Goal: Transaction & Acquisition: Purchase product/service

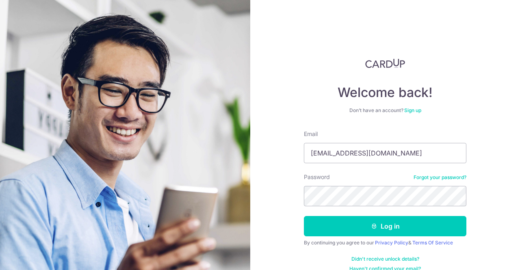
click at [304, 216] on button "Log in" at bounding box center [385, 226] width 163 height 20
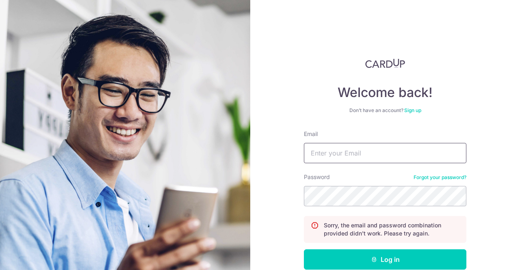
click at [338, 148] on input "Email" at bounding box center [385, 153] width 163 height 20
type input "[EMAIL_ADDRESS][DOMAIN_NAME]"
click at [304, 250] on button "Log in" at bounding box center [385, 260] width 163 height 20
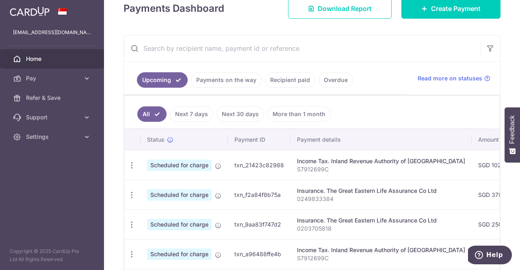
scroll to position [41, 0]
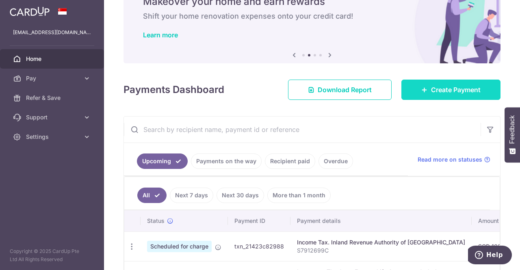
click at [457, 92] on span "Create Payment" at bounding box center [456, 90] width 50 height 10
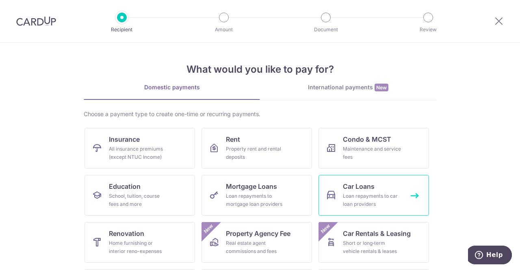
click at [396, 201] on div "Loan repayments to car loan providers" at bounding box center [372, 200] width 59 height 16
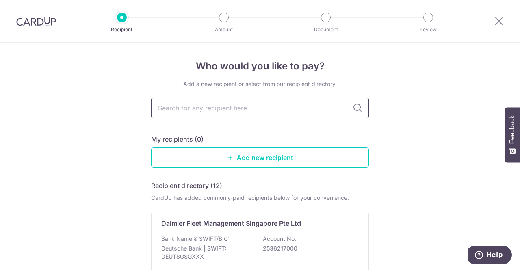
click at [284, 114] on input "text" at bounding box center [260, 108] width 218 height 20
type input "hong"
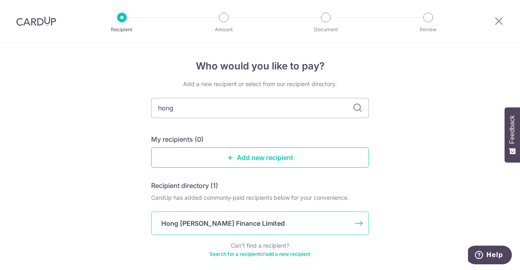
click at [233, 226] on p "Hong Leong Finance Limited" at bounding box center [223, 224] width 124 height 10
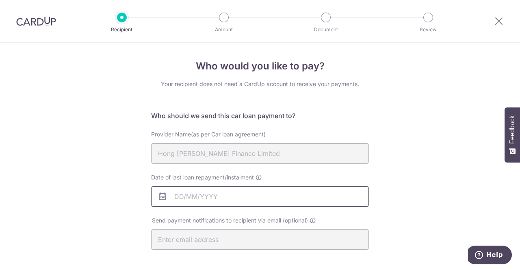
scroll to position [41, 0]
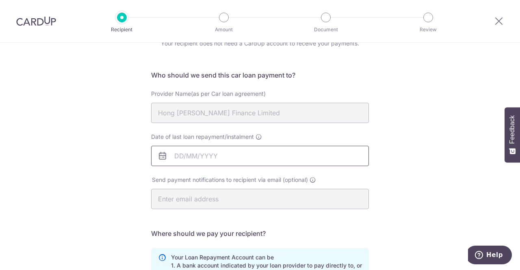
click at [237, 160] on input "Date of last loan repayment/instalment" at bounding box center [260, 156] width 218 height 20
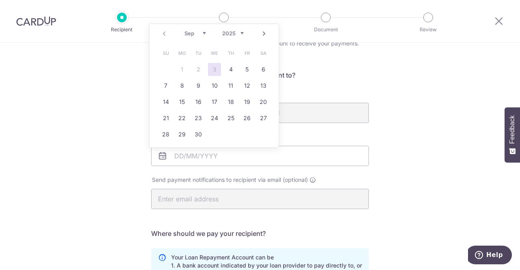
click at [241, 33] on select "2025 2026 2027 2028 2029 2030 2031 2032 2033 2034 2035" at bounding box center [233, 33] width 22 height 7
click at [238, 35] on select "2025 2026 2027 2028 2029 2030 2031 2032 2033 2034 2035 2036 2037 2038 2039 2040" at bounding box center [233, 33] width 22 height 7
click at [202, 33] on select "Jan Feb Mar Apr May Jun Jul Aug Sep Oct Nov Dec" at bounding box center [196, 33] width 22 height 7
click at [165, 148] on link "30" at bounding box center [165, 150] width 13 height 13
type input "30/05/2032"
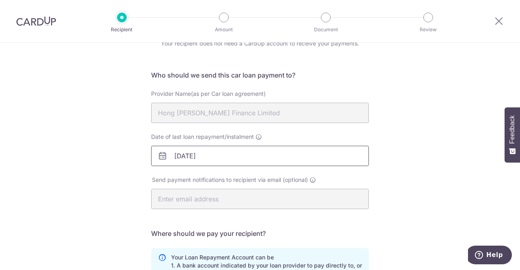
click at [176, 155] on input "30/05/2032" at bounding box center [260, 156] width 218 height 20
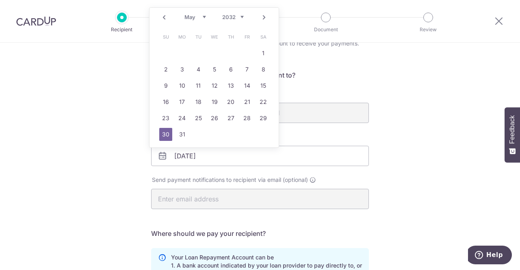
click at [201, 17] on select "Jan Feb Mar Apr May Jun Jul Aug Sep Oct Nov Dec" at bounding box center [196, 17] width 22 height 7
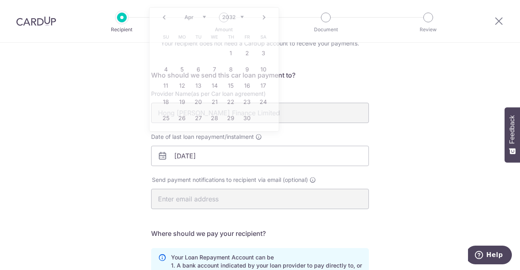
click at [411, 132] on div "Who would you like to pay? Your recipient does not need a CardUp account to rec…" at bounding box center [260, 225] width 520 height 446
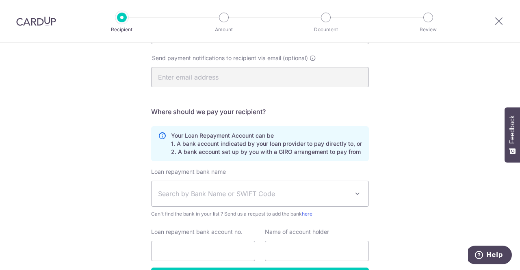
scroll to position [218, 0]
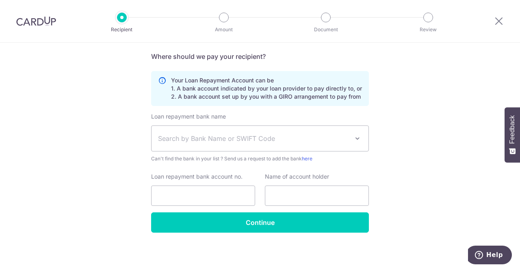
click at [285, 138] on span "Search by Bank Name or SWIFT Code" at bounding box center [253, 139] width 191 height 10
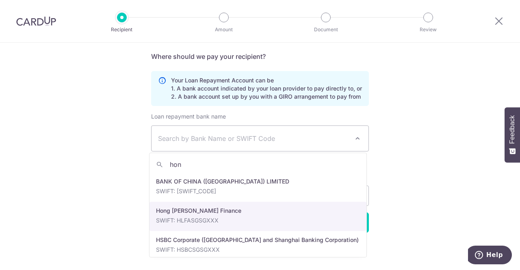
type input "hon"
select select "23671"
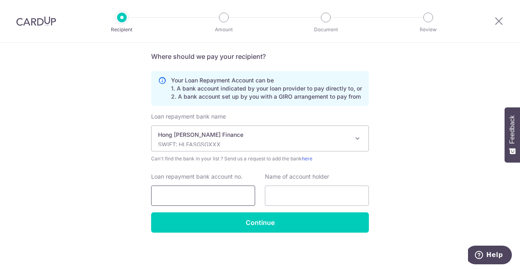
click at [225, 200] on input "Loan repayment bank account no." at bounding box center [203, 196] width 104 height 20
type input "10639-000-000"
click at [306, 193] on input "text" at bounding box center [317, 196] width 104 height 20
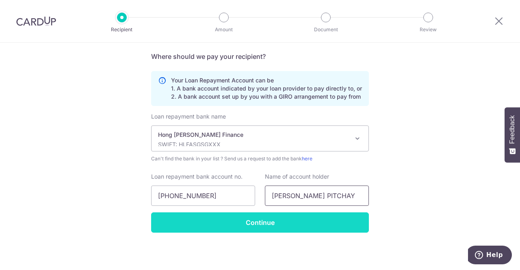
type input "ZIRAJUTHEEN BIN MOHIDEEN PITCHAY"
click at [268, 226] on input "Continue" at bounding box center [260, 223] width 218 height 20
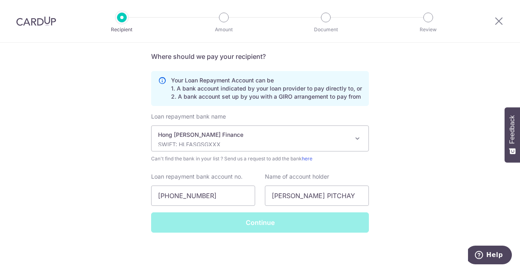
scroll to position [0, 0]
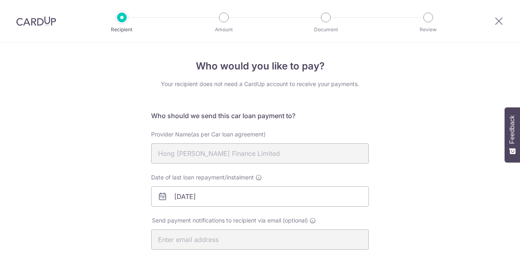
scroll to position [237, 0]
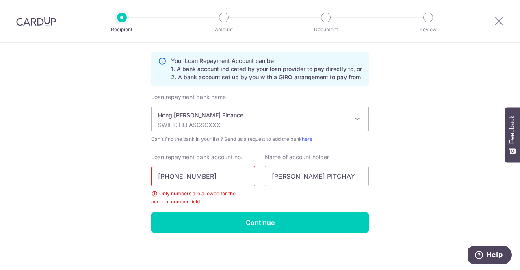
click at [193, 174] on input "10639-000-000" at bounding box center [203, 176] width 104 height 20
drag, startPoint x: 177, startPoint y: 175, endPoint x: 237, endPoint y: 172, distance: 60.3
click at [178, 175] on input "10639-000000" at bounding box center [203, 176] width 104 height 20
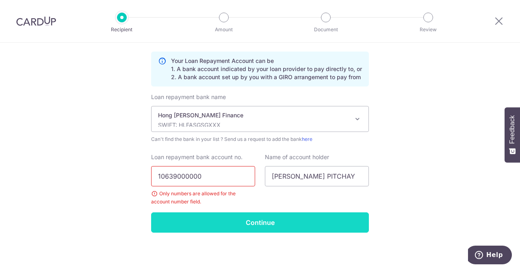
type input "10639000000"
click at [289, 223] on input "Continue" at bounding box center [260, 223] width 218 height 20
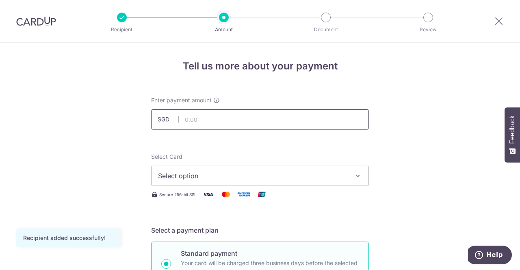
click at [229, 122] on input "text" at bounding box center [260, 119] width 218 height 20
type input "2,056.00"
click at [276, 173] on span "Select option" at bounding box center [252, 176] width 189 height 10
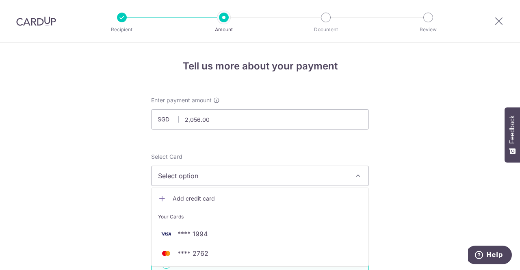
click at [189, 199] on span "Add credit card" at bounding box center [267, 199] width 189 height 8
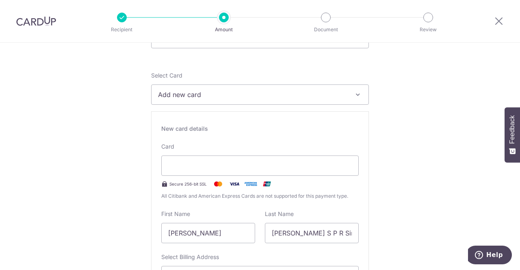
scroll to position [203, 0]
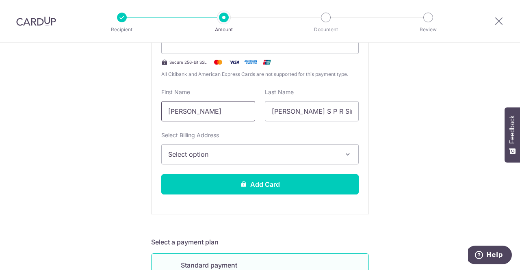
drag, startPoint x: 198, startPoint y: 117, endPoint x: 157, endPoint y: 109, distance: 41.3
click at [157, 109] on div "First Name Zabrina" at bounding box center [209, 104] width 104 height 33
type input "ZIRAJUTHEEN"
drag, startPoint x: 344, startPoint y: 108, endPoint x: 248, endPoint y: 100, distance: 96.7
click at [248, 100] on div "First Name ZIRAJUTHEEN Last Name Razali S P R Singham" at bounding box center [260, 104] width 207 height 33
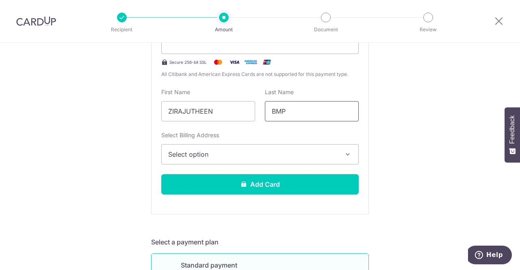
type input "BMP"
click at [263, 152] on span "Select option" at bounding box center [252, 155] width 169 height 10
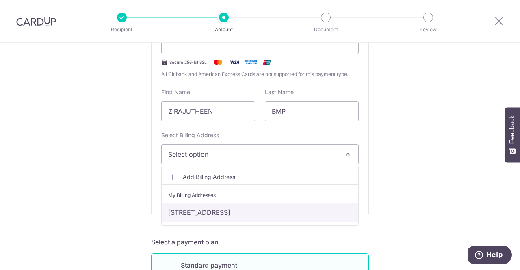
click at [259, 213] on link "[STREET_ADDRESS]" at bounding box center [260, 213] width 197 height 20
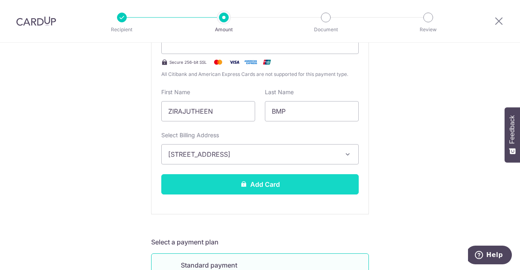
click at [261, 185] on button "Add Card" at bounding box center [260, 184] width 198 height 20
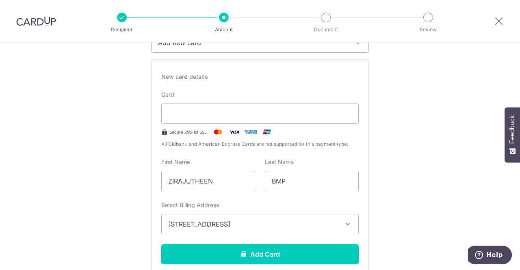
scroll to position [215, 0]
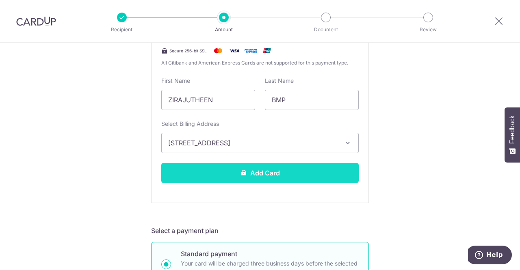
click at [273, 174] on button "Add Card" at bounding box center [260, 173] width 198 height 20
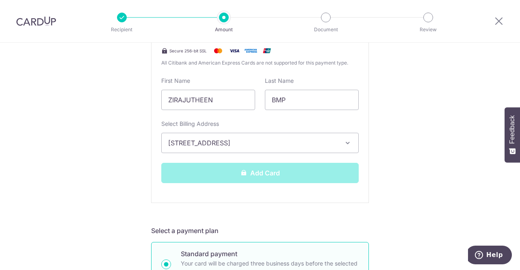
scroll to position [337, 0]
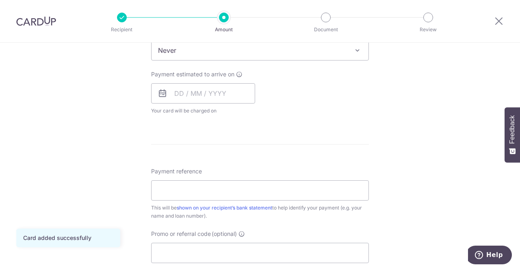
scroll to position [285, 0]
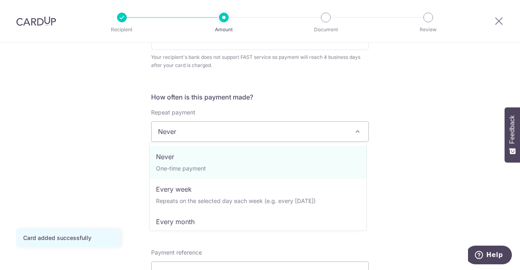
click at [325, 132] on span "Never" at bounding box center [260, 132] width 217 height 20
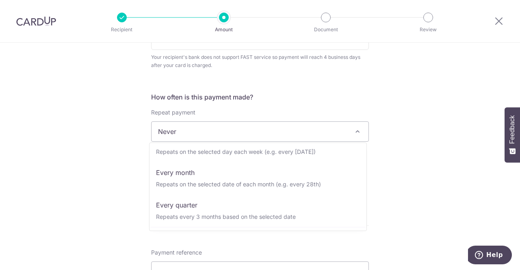
scroll to position [46, 0]
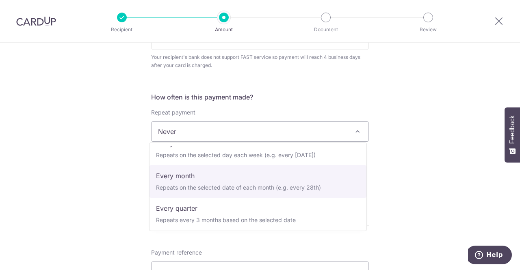
select select "3"
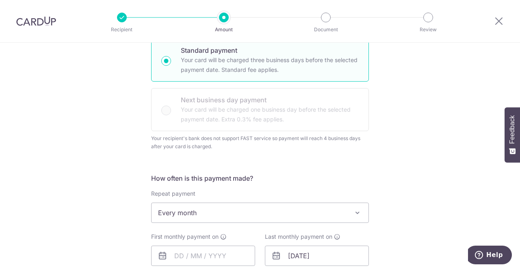
scroll to position [244, 0]
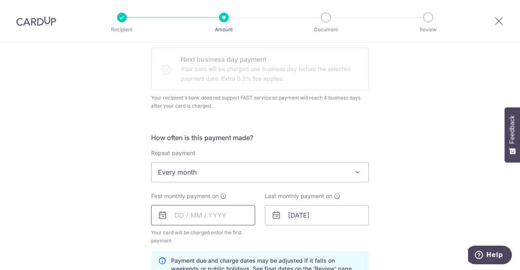
click at [224, 220] on input "text" at bounding box center [203, 215] width 104 height 20
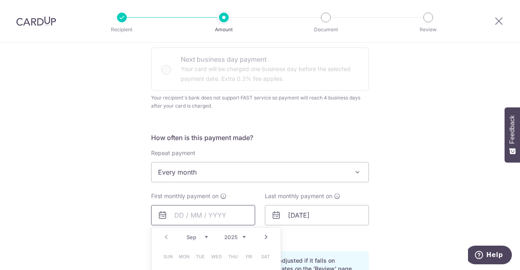
scroll to position [325, 0]
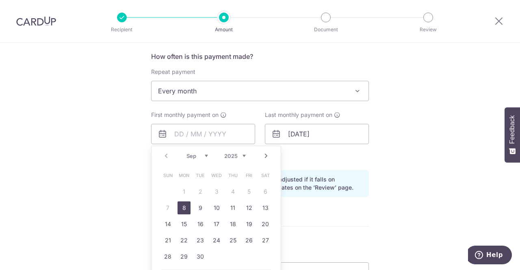
click at [184, 207] on link "8" at bounding box center [184, 208] width 13 height 13
type input "[DATE]"
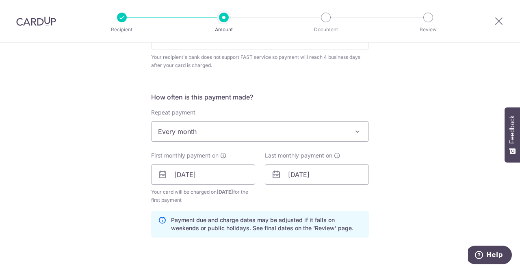
scroll to position [203, 0]
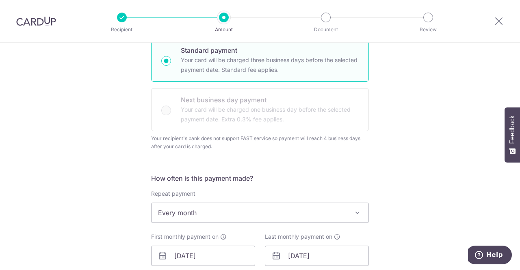
click at [343, 206] on span "Every month" at bounding box center [260, 213] width 217 height 20
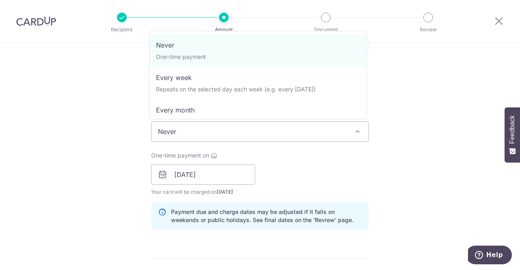
click at [275, 135] on span "Never" at bounding box center [260, 132] width 217 height 20
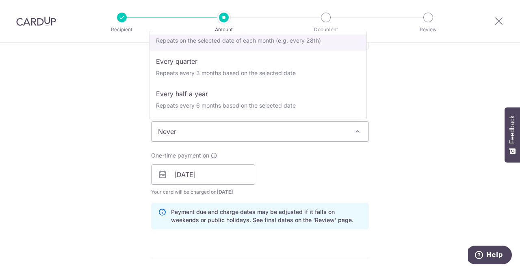
scroll to position [0, 0]
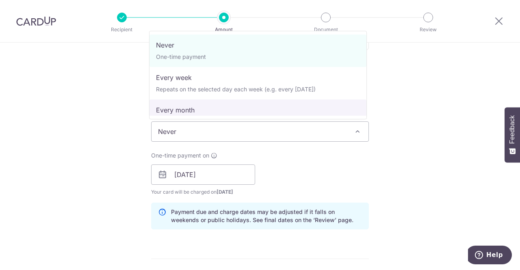
select select "3"
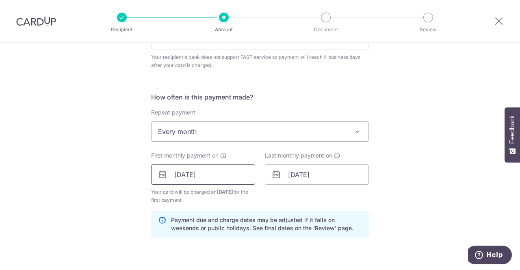
click at [184, 172] on input "[DATE]" at bounding box center [203, 175] width 104 height 20
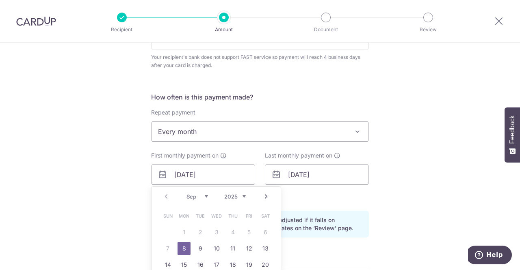
click at [182, 245] on link "8" at bounding box center [184, 248] width 13 height 13
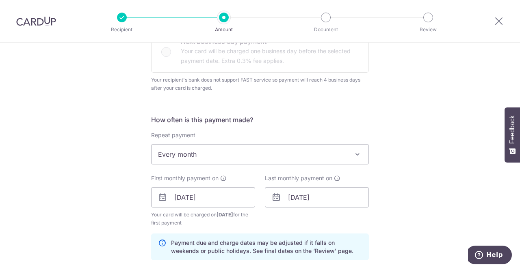
scroll to position [343, 0]
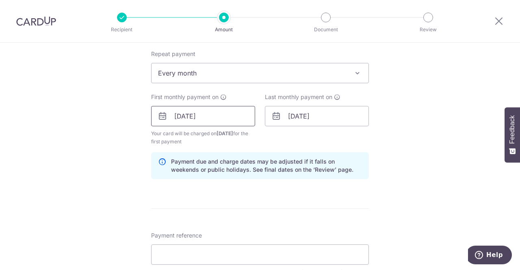
click at [193, 113] on input "[DATE]" at bounding box center [203, 116] width 104 height 20
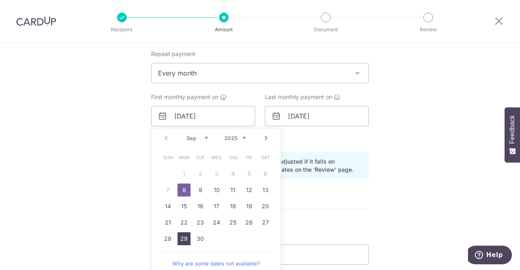
click at [182, 240] on link "29" at bounding box center [184, 239] width 13 height 13
type input "[DATE]"
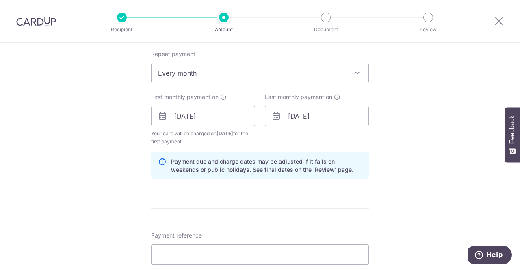
click at [418, 131] on div "Tell us more about your payment Enter payment amount SGD 2,056.00 2056.00 Card …" at bounding box center [260, 98] width 520 height 796
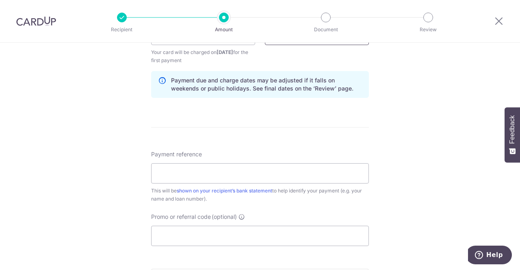
scroll to position [465, 0]
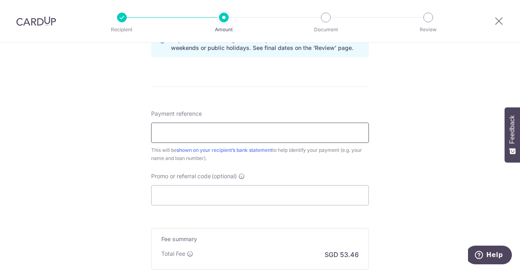
click at [272, 133] on input "Payment reference" at bounding box center [260, 133] width 218 height 20
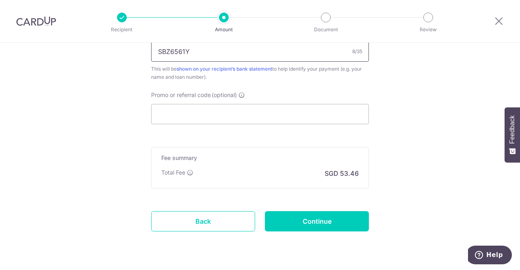
type input "SBZ6561Y"
